Goal: Task Accomplishment & Management: Use online tool/utility

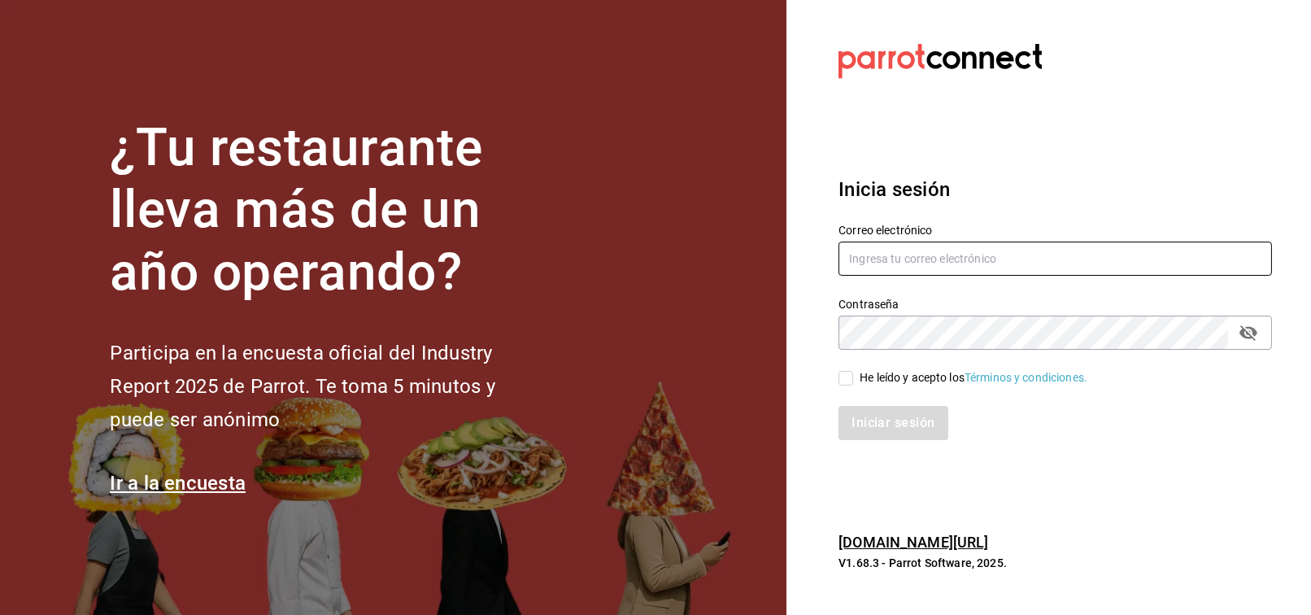
click at [907, 263] on input "text" at bounding box center [1054, 258] width 433 height 34
type input "[EMAIL_ADDRESS][PERSON_NAME][DOMAIN_NAME]"
click at [1255, 333] on icon "passwordField" at bounding box center [1248, 332] width 18 height 15
click at [1255, 333] on icon "passwordField" at bounding box center [1248, 332] width 18 height 12
click at [972, 261] on input "[EMAIL_ADDRESS][PERSON_NAME][DOMAIN_NAME]" at bounding box center [1054, 258] width 433 height 34
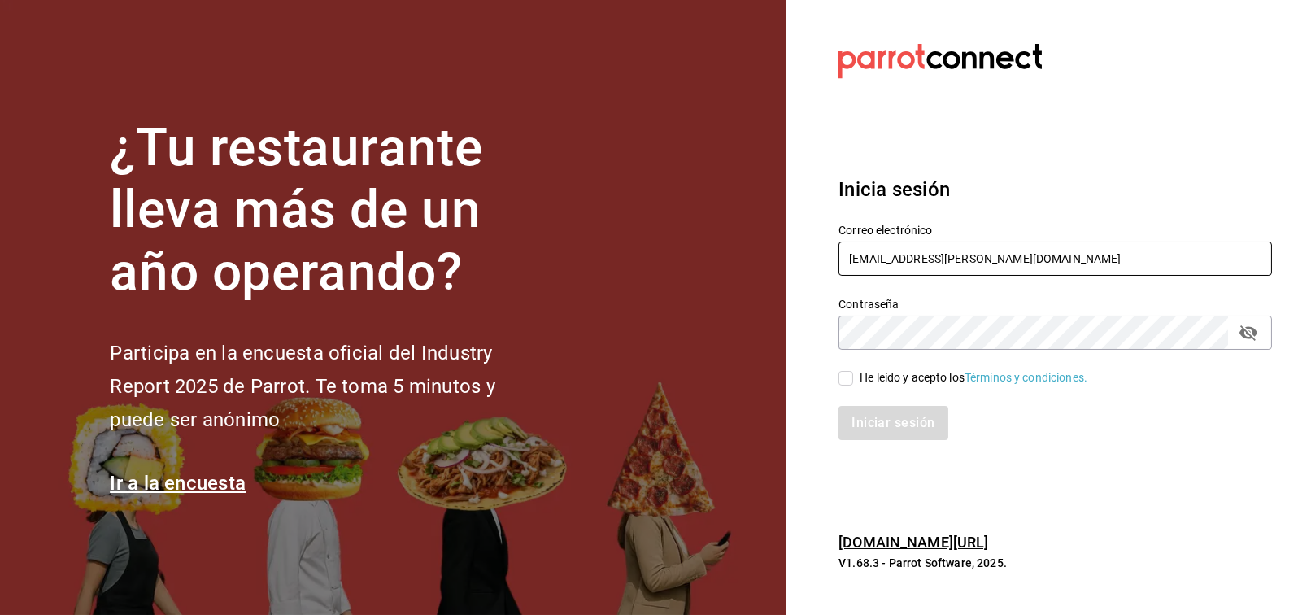
click at [972, 261] on input "[EMAIL_ADDRESS][PERSON_NAME][DOMAIN_NAME]" at bounding box center [1054, 258] width 433 height 34
click at [843, 375] on input "He leído y acepto los Términos y condiciones." at bounding box center [845, 378] width 15 height 15
checkbox input "true"
click at [895, 455] on div "Inicia sesión Correo electrónico [EMAIL_ADDRESS][PERSON_NAME][DOMAIN_NAME] Cont…" at bounding box center [1054, 307] width 433 height 305
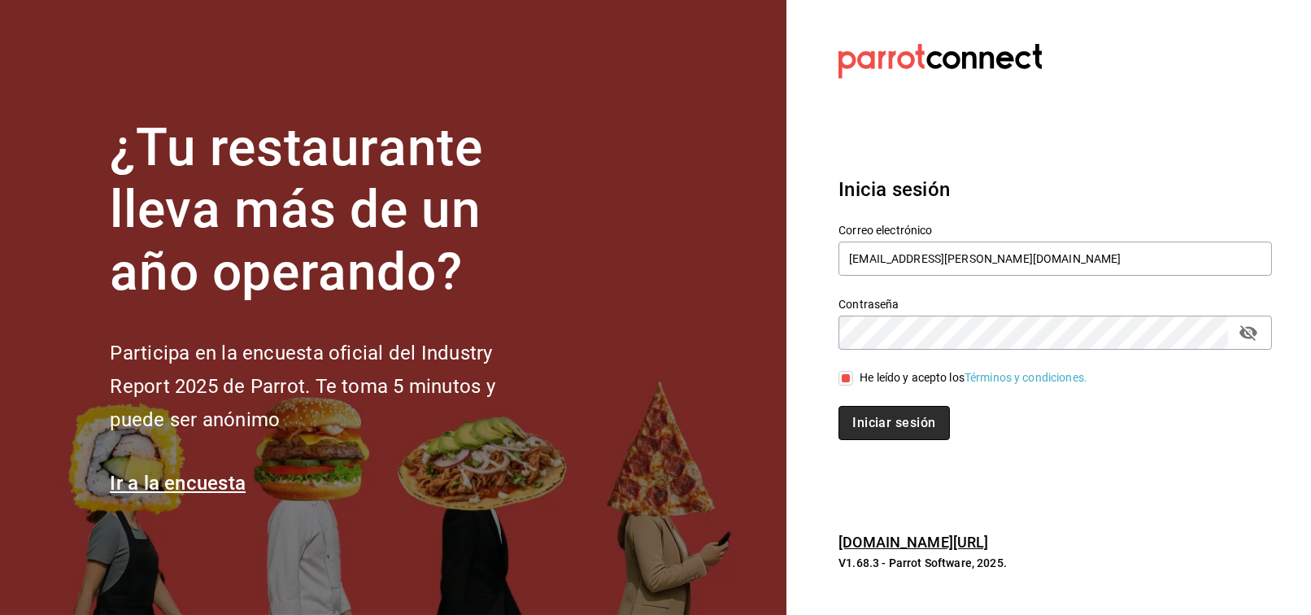
click at [901, 431] on button "Iniciar sesión" at bounding box center [893, 423] width 111 height 34
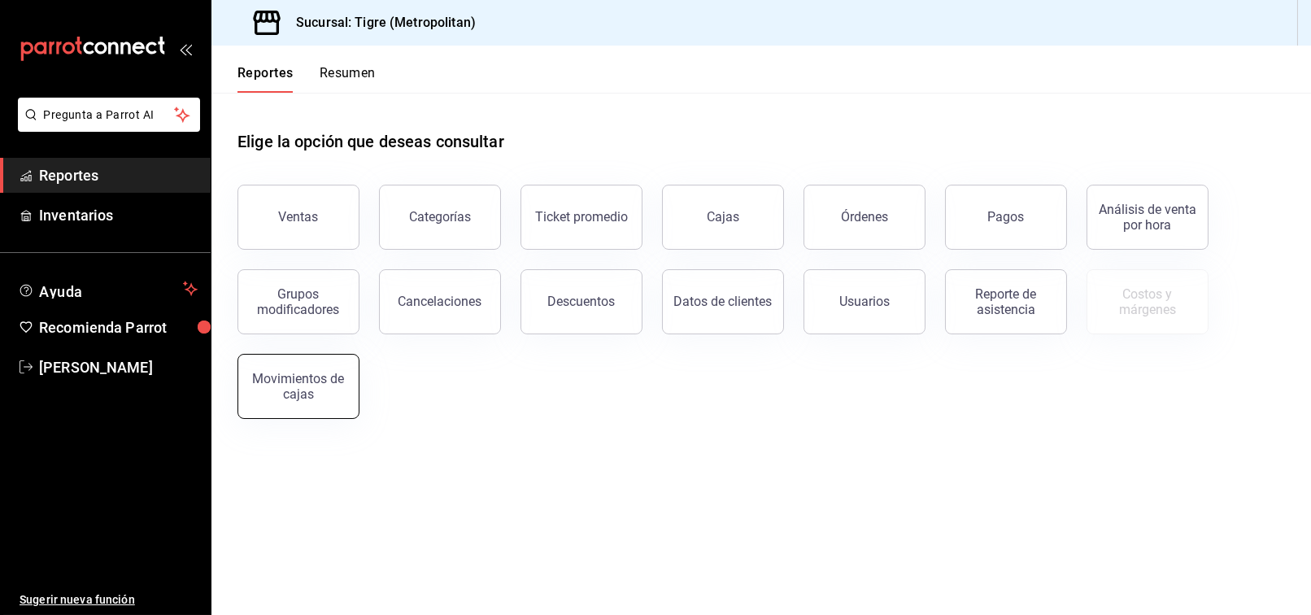
click at [311, 380] on div "Movimientos de cajas" at bounding box center [298, 386] width 101 height 31
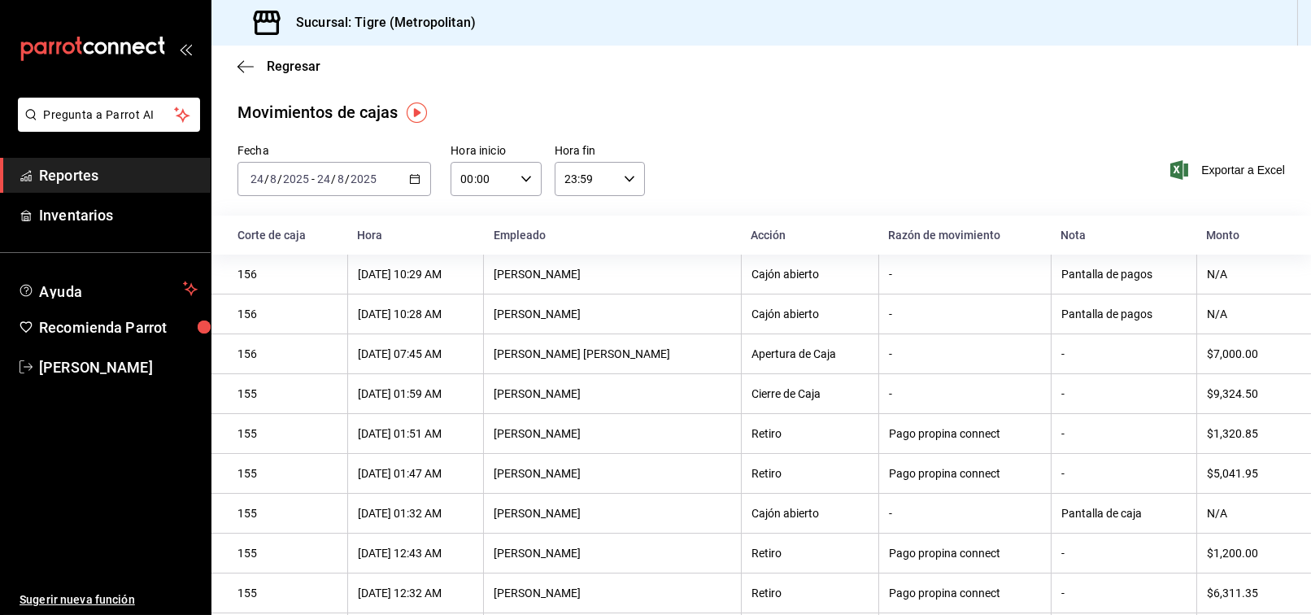
click at [415, 178] on icon "button" at bounding box center [414, 178] width 11 height 11
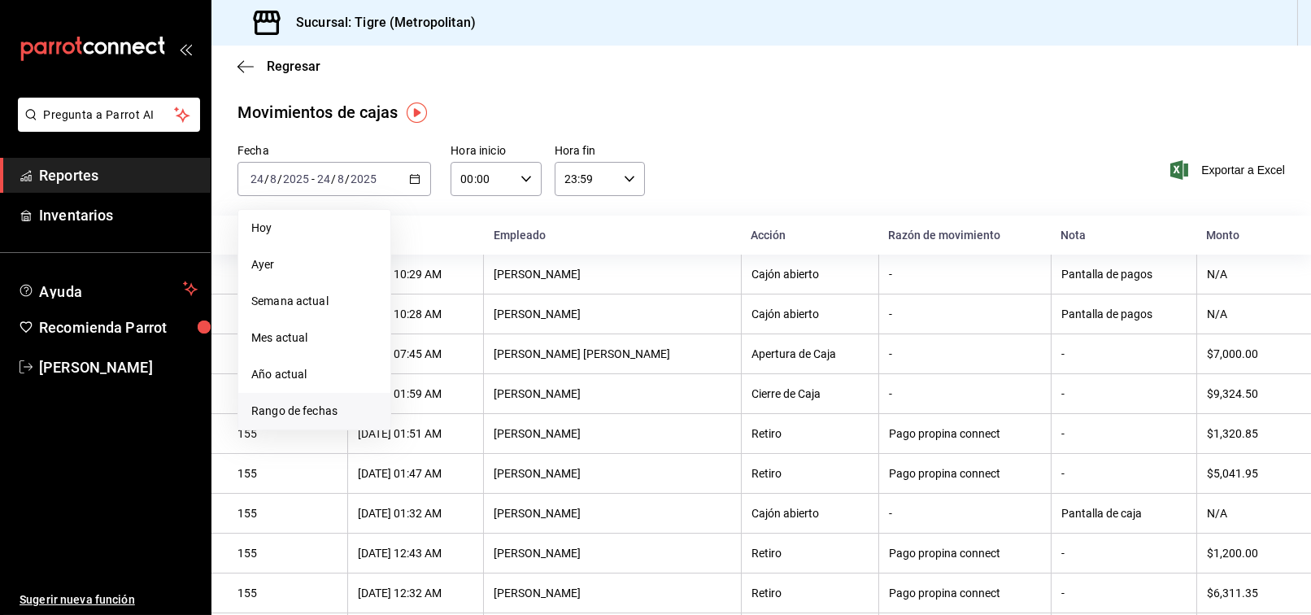
click at [304, 412] on span "Rango de fechas" at bounding box center [314, 410] width 126 height 17
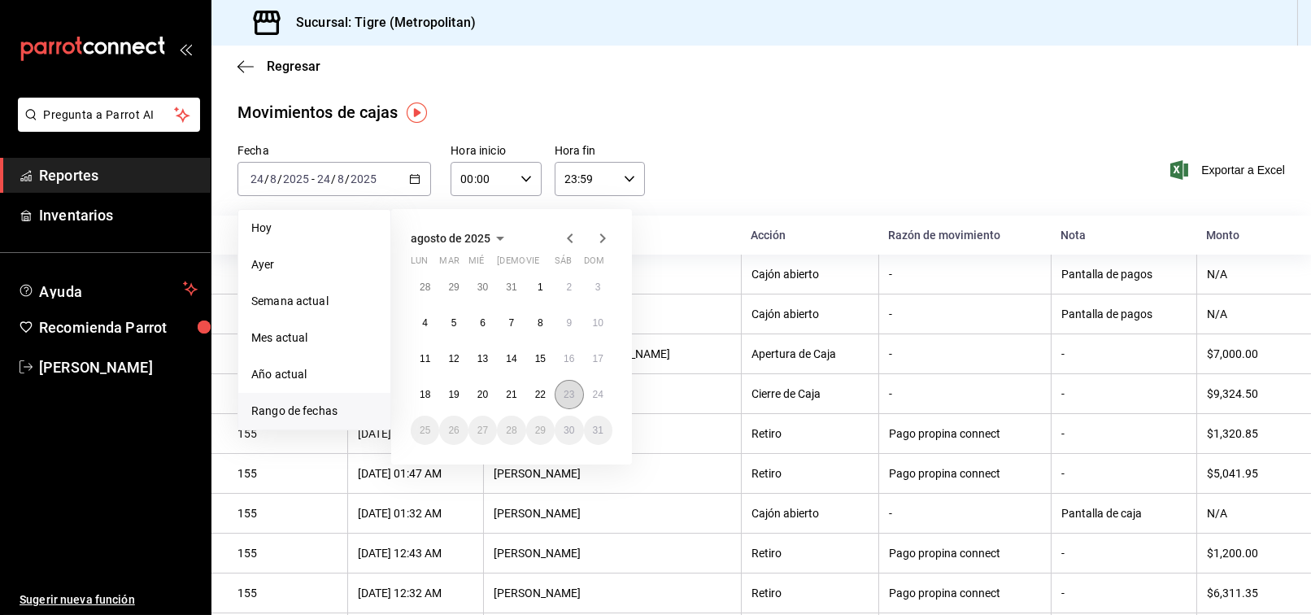
click at [563, 392] on abbr "23" at bounding box center [568, 394] width 11 height 11
click at [596, 393] on abbr "24" at bounding box center [598, 394] width 11 height 11
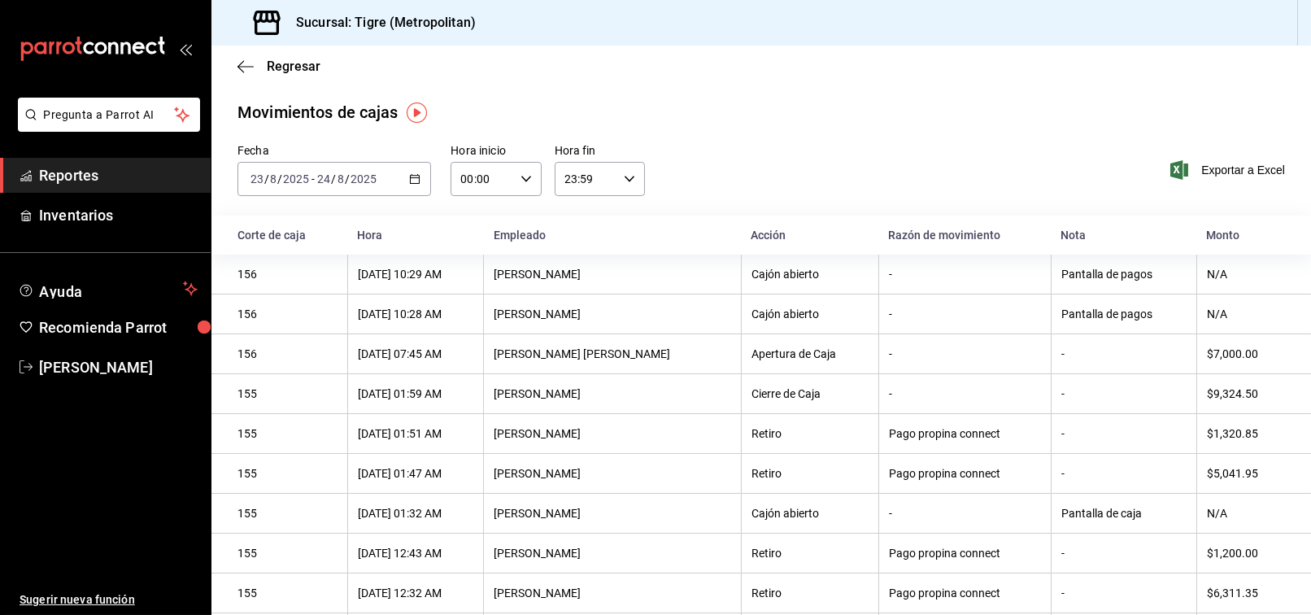
click at [525, 184] on icon "button" at bounding box center [525, 178] width 11 height 11
click at [472, 302] on span "02" at bounding box center [470, 298] width 19 height 13
type input "02:00"
click at [840, 138] on div at bounding box center [655, 307] width 1311 height 615
click at [79, 367] on span "Francisco Del Toro" at bounding box center [118, 367] width 159 height 22
